Goal: Task Accomplishment & Management: Use online tool/utility

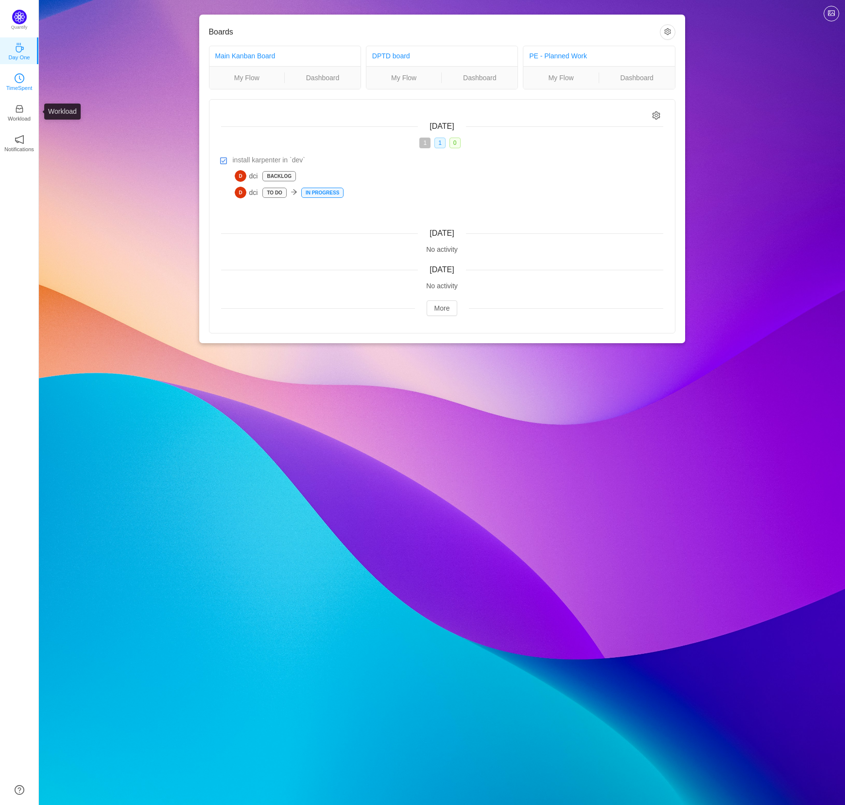
click at [22, 92] on p "TimeSpent" at bounding box center [19, 88] width 26 height 9
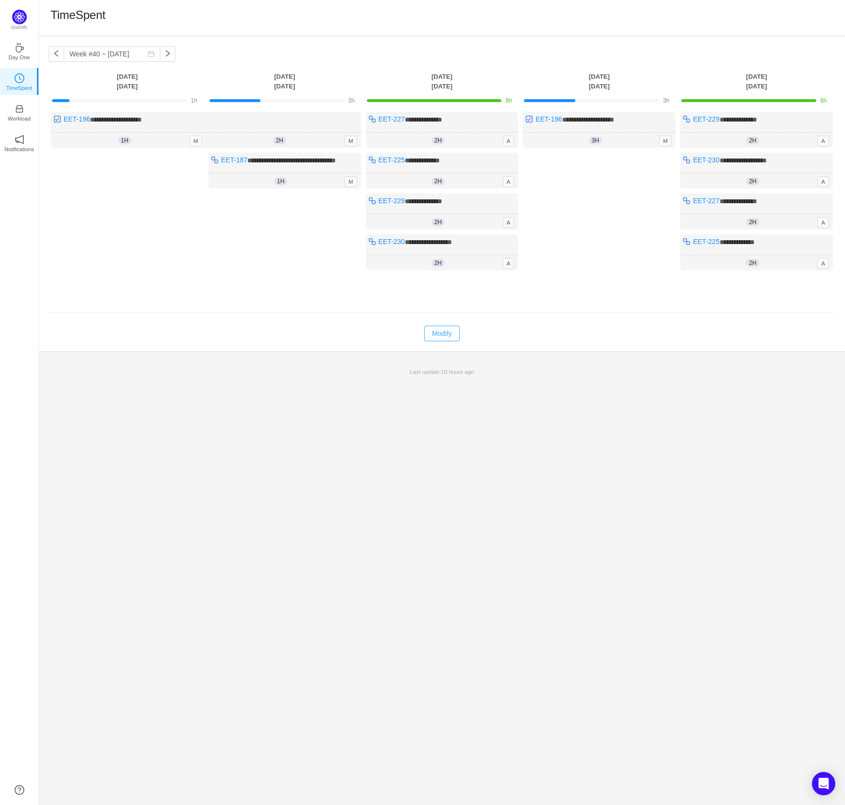
click at [441, 341] on button "Modify" at bounding box center [441, 334] width 35 height 16
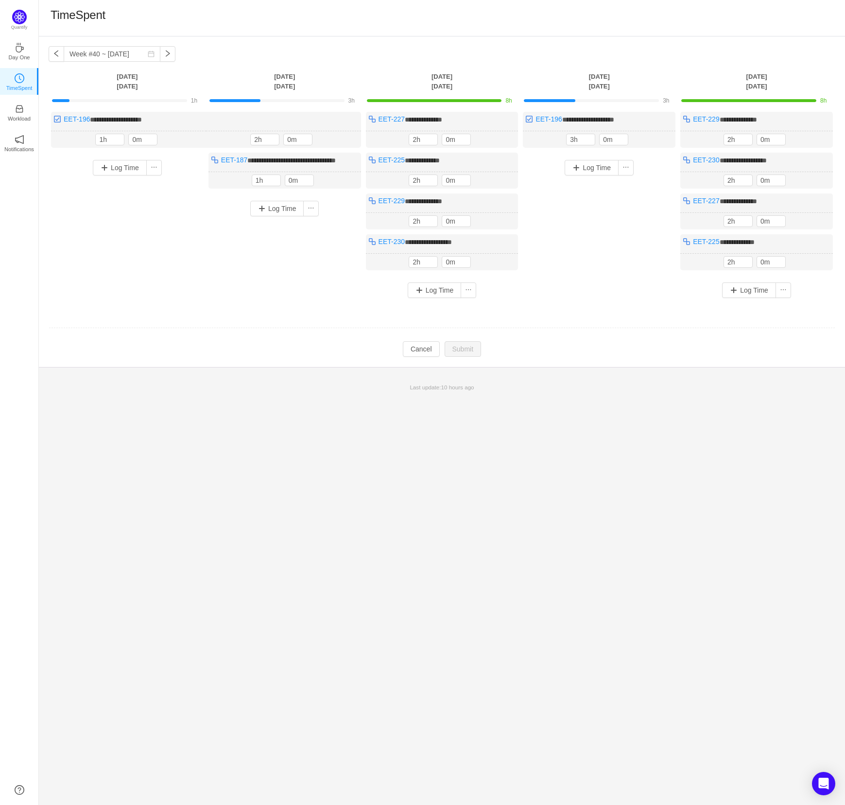
click at [613, 213] on div "Log Time" at bounding box center [599, 216] width 153 height 126
click at [820, 139] on button "button" at bounding box center [818, 140] width 12 height 12
click at [811, 184] on button "Yes" at bounding box center [805, 181] width 19 height 12
click at [0, 0] on button "button" at bounding box center [0, 0] width 0 height 0
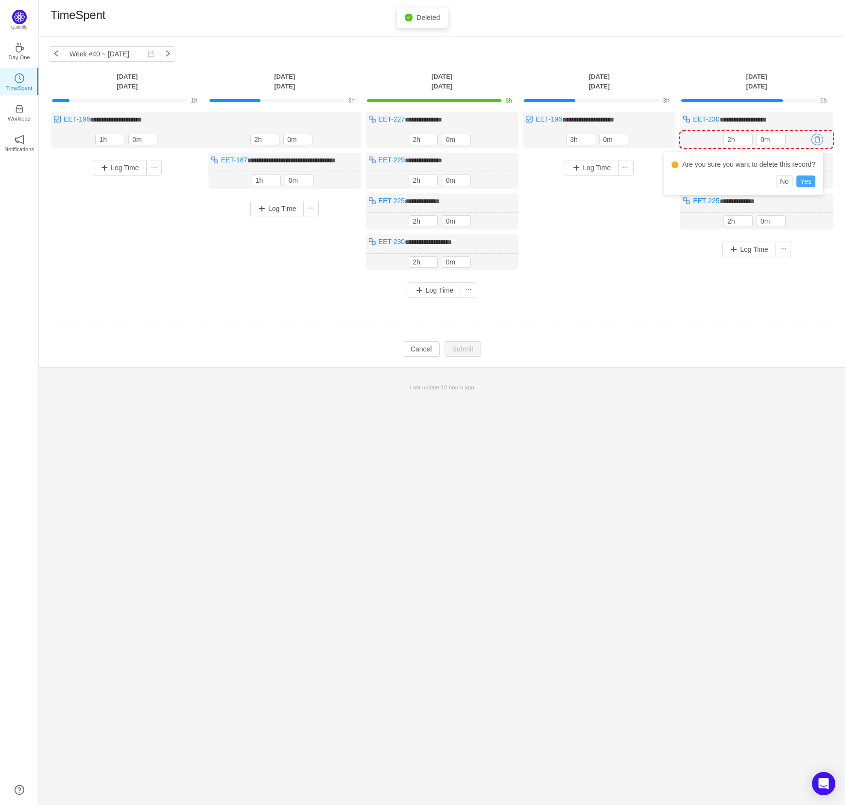
click at [806, 184] on button "Yes" at bounding box center [805, 181] width 19 height 12
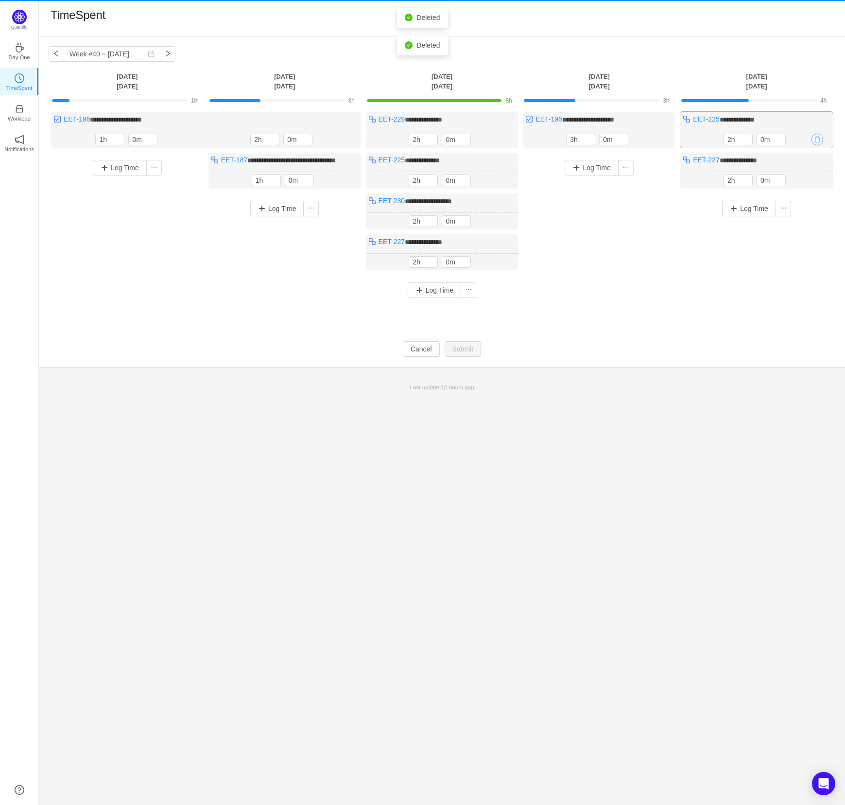
click at [818, 138] on button "button" at bounding box center [818, 140] width 12 height 12
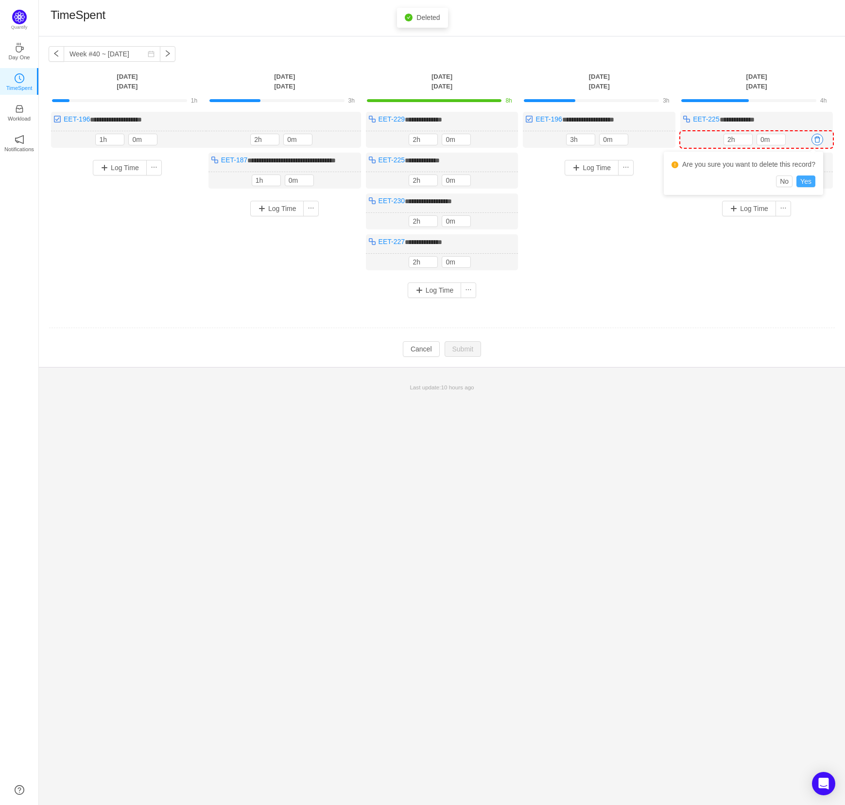
click at [808, 182] on button "Yes" at bounding box center [805, 181] width 19 height 12
click at [818, 141] on button "button" at bounding box center [818, 140] width 12 height 12
click at [807, 181] on button "Yes" at bounding box center [805, 181] width 19 height 12
click at [821, 138] on button "button" at bounding box center [818, 140] width 12 height 12
click at [802, 179] on button "Yes" at bounding box center [805, 181] width 19 height 12
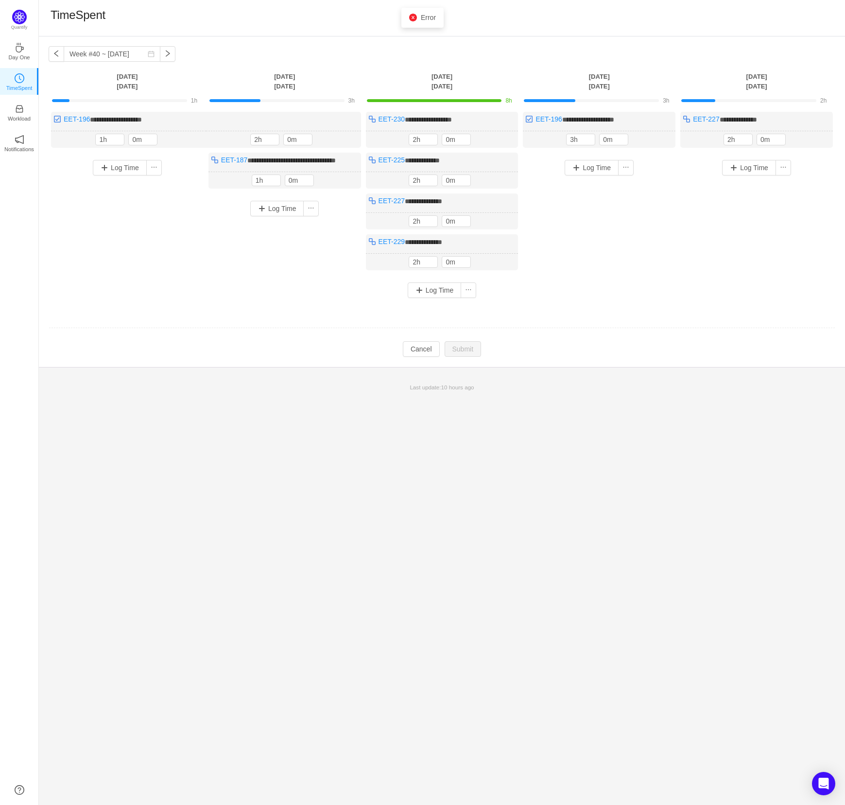
click at [736, 258] on div "Log Time" at bounding box center [756, 216] width 153 height 126
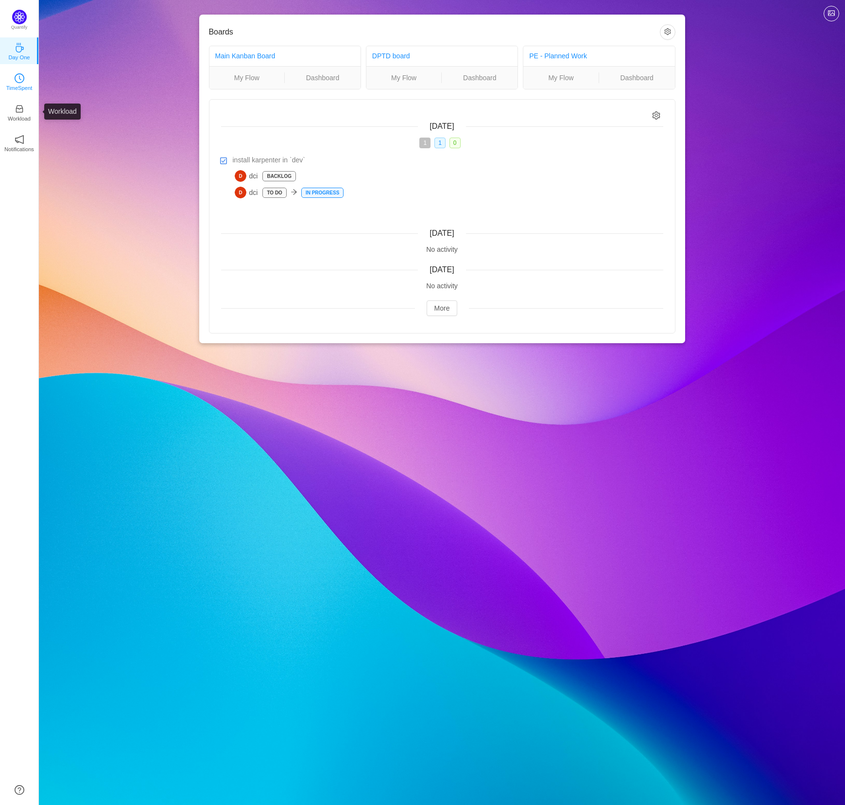
click at [21, 78] on icon "icon: clock-circle" at bounding box center [20, 78] width 10 height 10
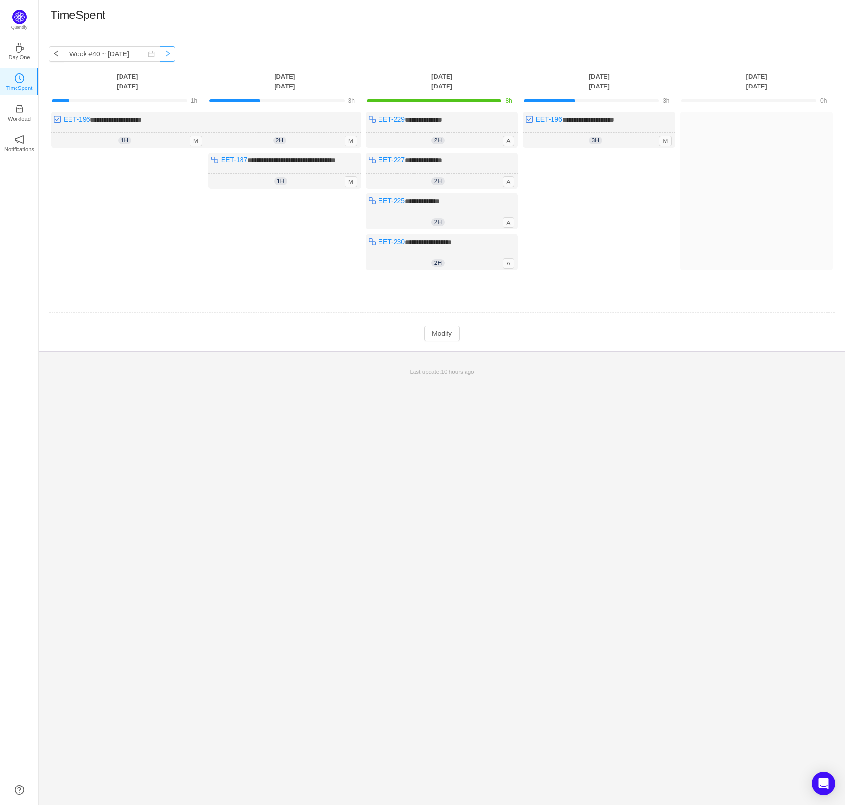
click at [174, 56] on button "button" at bounding box center [168, 54] width 16 height 16
click at [172, 53] on button "button" at bounding box center [168, 54] width 16 height 16
click at [442, 338] on button "Modify" at bounding box center [441, 334] width 35 height 16
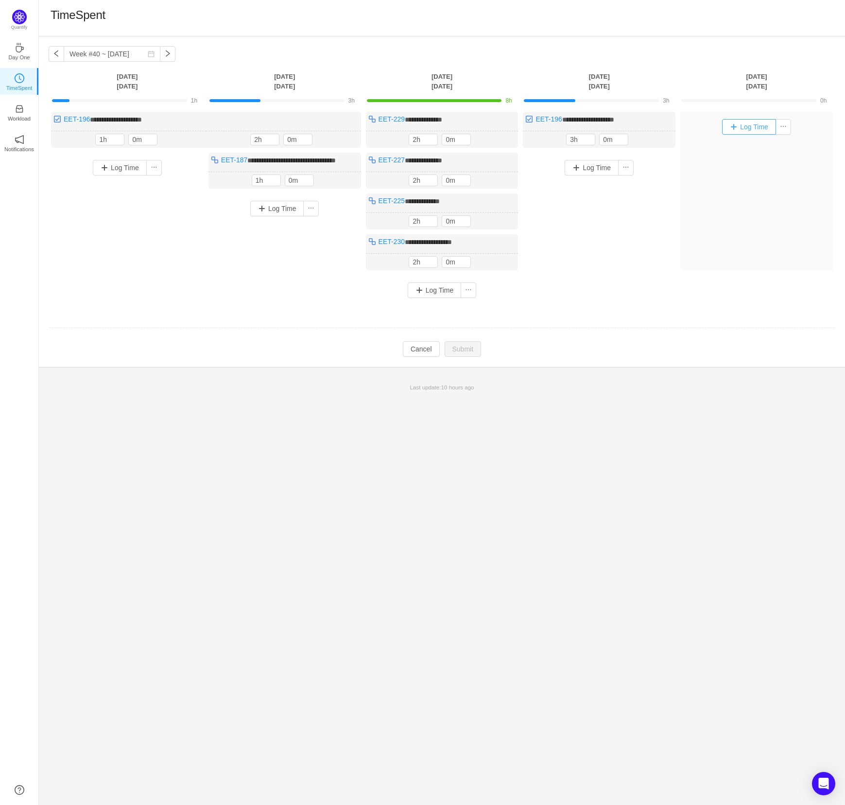
click at [750, 125] on button "Log Time" at bounding box center [749, 127] width 54 height 16
click at [565, 329] on td at bounding box center [442, 328] width 787 height 25
click at [745, 127] on button "Log Time" at bounding box center [749, 127] width 54 height 16
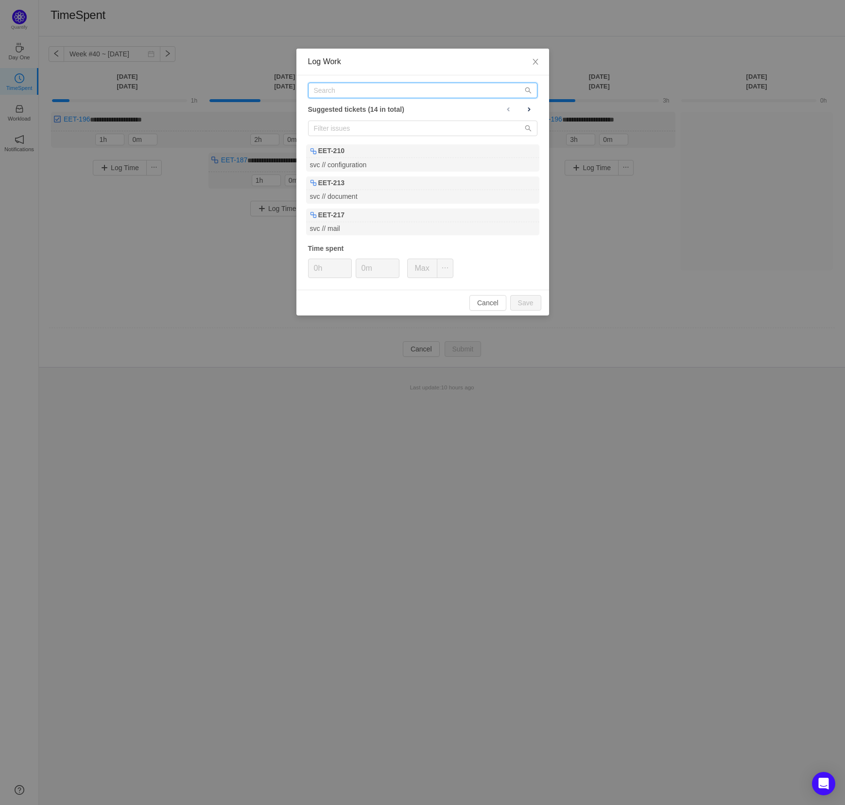
click at [381, 89] on input "text" at bounding box center [422, 91] width 229 height 16
paste input "EET-234"
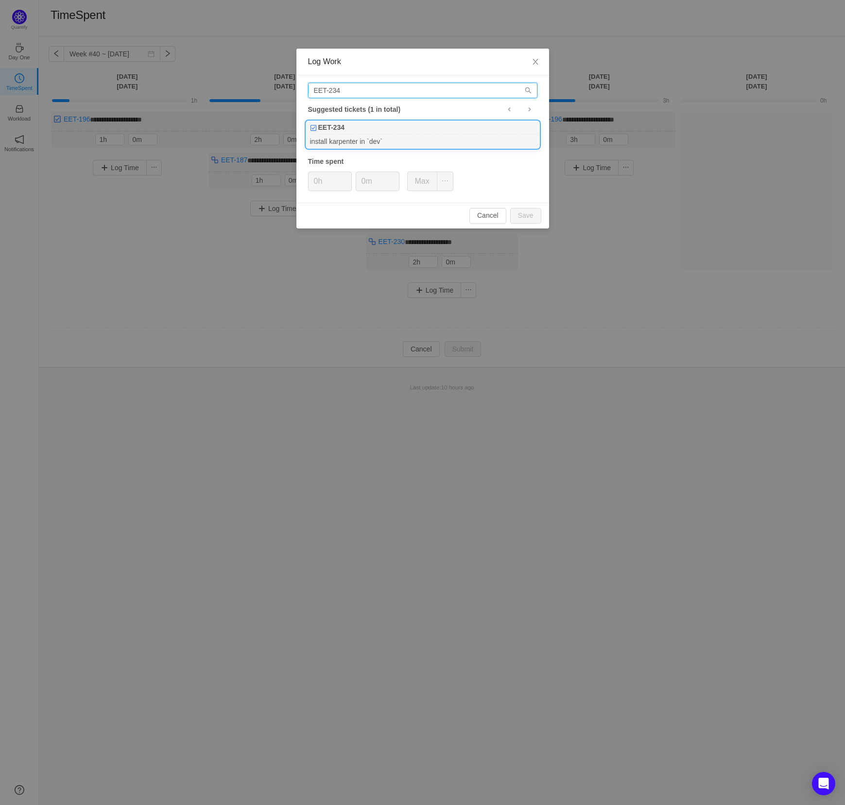
type input "EET-234"
click at [377, 135] on div "install karpenter in `dev`" at bounding box center [422, 141] width 233 height 13
click at [530, 215] on button "Save" at bounding box center [525, 216] width 31 height 16
type input "0h"
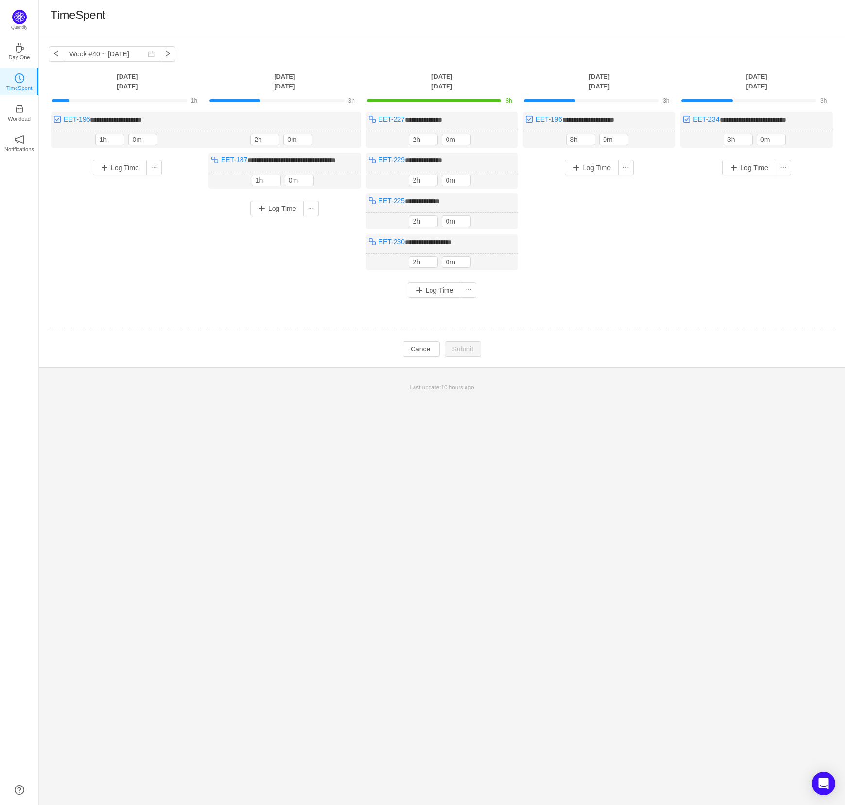
click at [610, 367] on div "**********" at bounding box center [442, 201] width 806 height 330
click at [541, 423] on div "**********" at bounding box center [442, 420] width 806 height 768
